Goal: Communication & Community: Participate in discussion

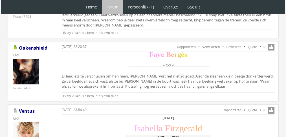
scroll to position [356, 0]
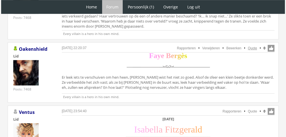
click at [249, 48] on link "Quote" at bounding box center [252, 48] width 9 height 4
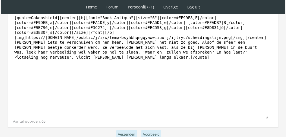
scroll to position [197, 0]
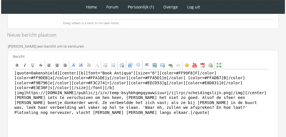
click at [286, 83] on html "1 Home Forum Forum index Actieve topics Mijn topics Persoonlijk (1) Profiel Pri…" at bounding box center [143, 46] width 286 height 358
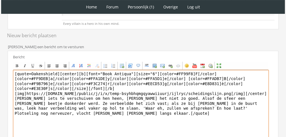
click at [199, 93] on textarea "[quote=Oakenshield][center][b][font="Book Antiqua"][size="6"][color=#FF99F8]F[/…" at bounding box center [141, 122] width 256 height 105
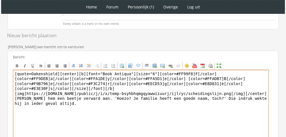
drag, startPoint x: 55, startPoint y: 68, endPoint x: 0, endPoint y: 67, distance: 55.1
click at [0, 67] on div "1 Home Forum Forum index Actieve topics Mijn topics Persoonlijk (1) Profiel Pri…" at bounding box center [143, 46] width 286 height 358
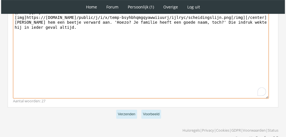
scroll to position [214, 0]
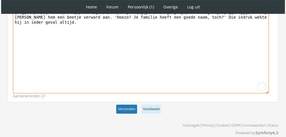
type textarea "[center][b][font="Book Antiqua"][size="6"][color=#FF99F8]F[/color][color=#FF9DE…"
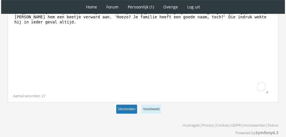
click at [129, 105] on button "Verzenden" at bounding box center [126, 109] width 21 height 9
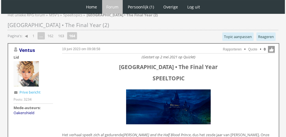
scroll to position [19, 0]
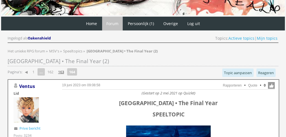
click at [63, 71] on link "163" at bounding box center [61, 72] width 10 height 8
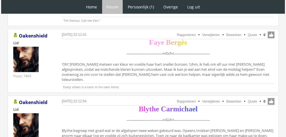
scroll to position [1426, 0]
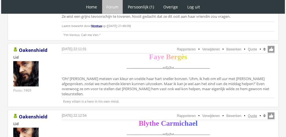
click at [253, 114] on link "Quote" at bounding box center [252, 116] width 9 height 4
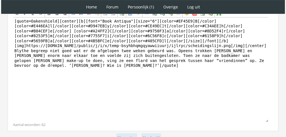
scroll to position [171, 0]
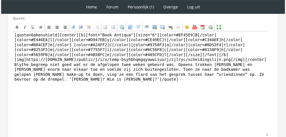
click at [272, 72] on div "Bericht Bold Italic Underline Strikethrough Align left Center Align right Font …" at bounding box center [143, 78] width 271 height 133
click at [271, 71] on div "Bericht Bold Italic Underline Strikethrough Align left Center Align right Font …" at bounding box center [143, 78] width 271 height 133
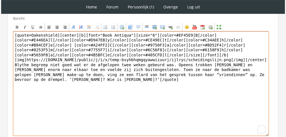
drag, startPoint x: 267, startPoint y: 70, endPoint x: 9, endPoint y: 59, distance: 258.4
click at [9, 59] on div "Bericht Bold Italic Underline Strikethrough Align left Center Align right Font …" at bounding box center [143, 78] width 271 height 133
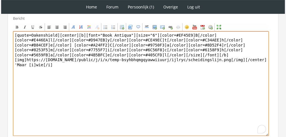
click at [65, 59] on textarea "[quote=Oakenshield][center][b][font="Book Antiqua"][size="6"][color=#EF45E9]B[/…" at bounding box center [141, 83] width 256 height 105
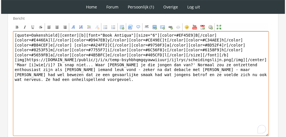
click at [167, 64] on textarea "[quote=Oakenshield][center][b][font="Book Antiqua"][size="6"][color=#EF45E9]B[/…" at bounding box center [141, 83] width 256 height 105
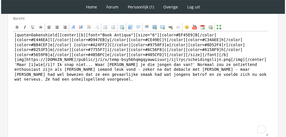
click at [278, 88] on div "RPG Realm Ingelogd als Oakenshield Topics: Actieve topics | Mijn topics Het uni…" at bounding box center [143, 29] width 282 height 314
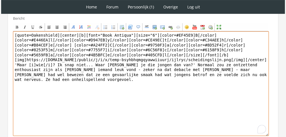
drag, startPoint x: 16, startPoint y: 28, endPoint x: 0, endPoint y: 21, distance: 17.2
click at [0, 21] on div "1 Home Forum Forum index Actieve topics Mijn topics Persoonlijk (1) Profiel Pri…" at bounding box center [143, 8] width 286 height 358
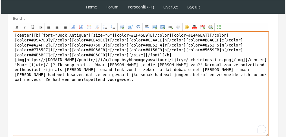
scroll to position [214, 0]
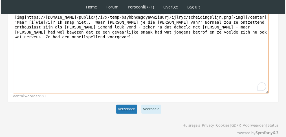
type textarea "[center][b][font="Book Antiqua"][size="6"][color=#EF45E9]B[/color][color=#E446E…"
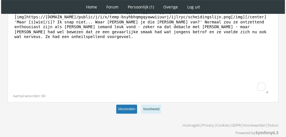
click at [130, 105] on button "Verzenden" at bounding box center [126, 109] width 21 height 9
